Goal: Task Accomplishment & Management: Use online tool/utility

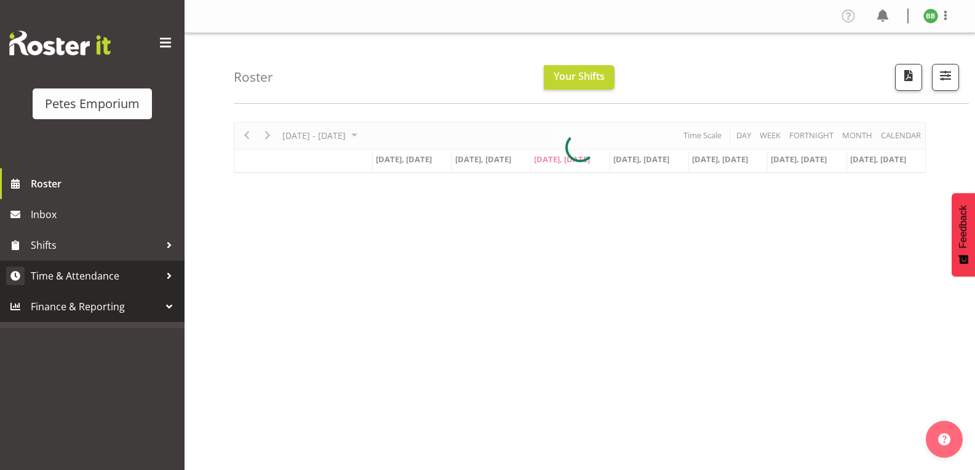
click at [113, 271] on span "Time & Attendance" at bounding box center [95, 276] width 129 height 18
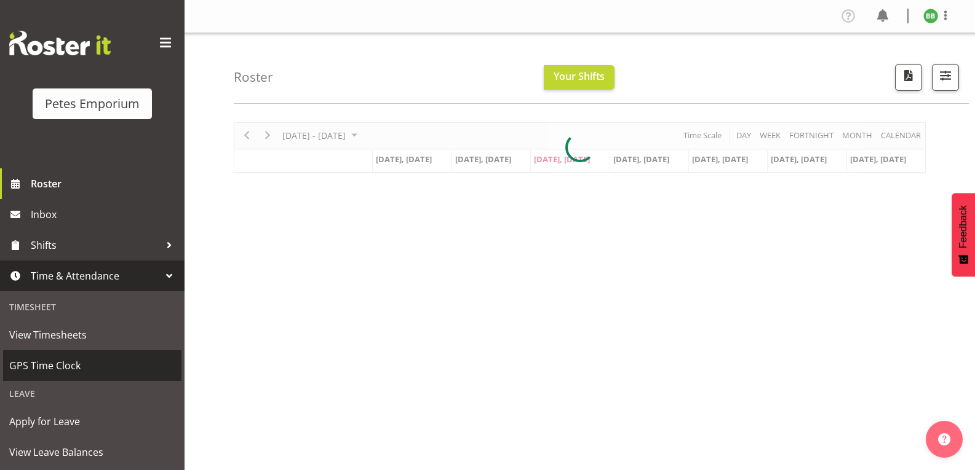
click at [97, 368] on span "GPS Time Clock" at bounding box center [92, 366] width 166 height 18
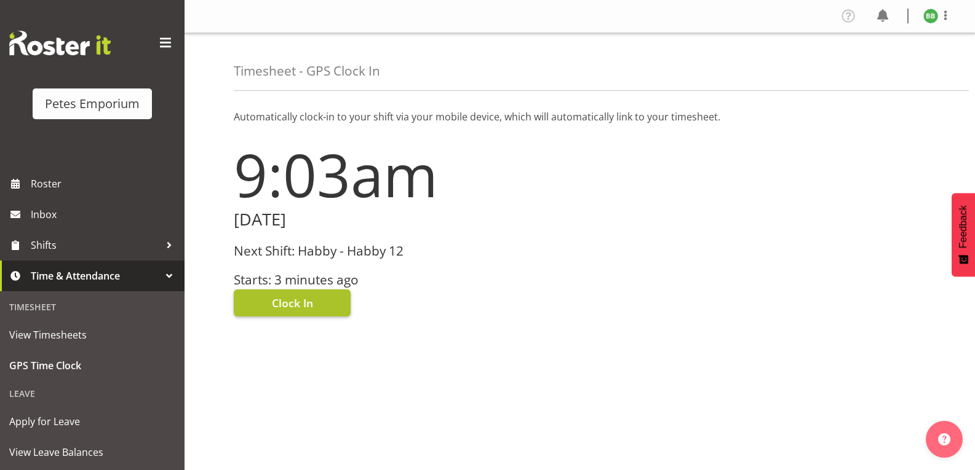
click at [303, 307] on span "Clock In" at bounding box center [292, 303] width 41 height 16
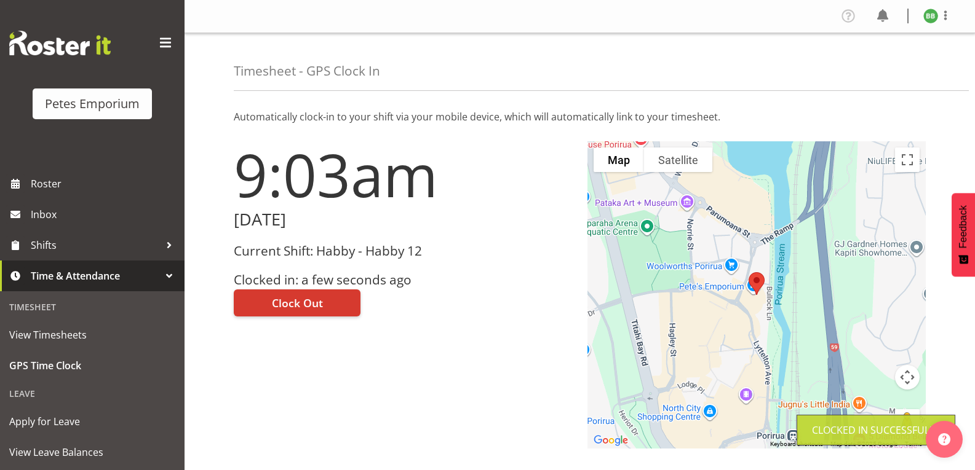
click at [929, 17] on img at bounding box center [930, 16] width 15 height 15
click at [884, 62] on link "Log Out" at bounding box center [894, 65] width 118 height 22
